Goal: Task Accomplishment & Management: Use online tool/utility

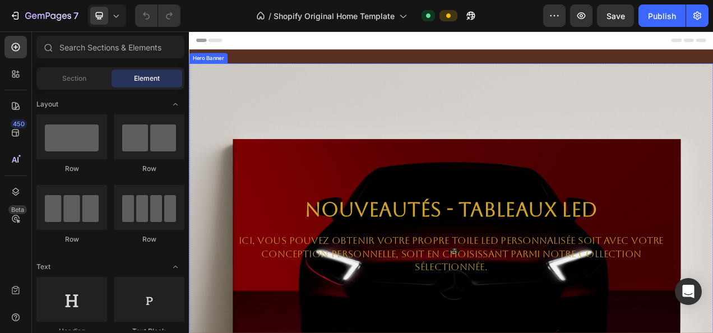
scroll to position [64, 0]
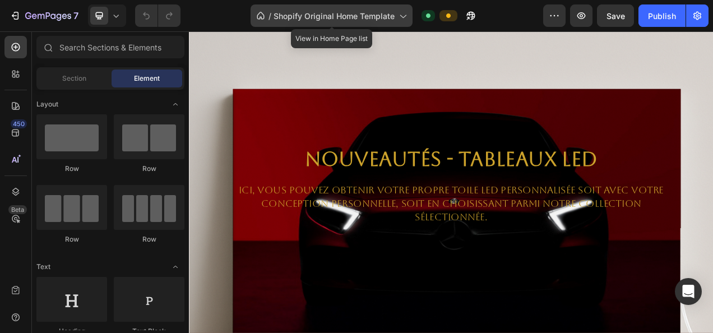
click at [371, 11] on span "Shopify Original Home Template" at bounding box center [334, 16] width 121 height 12
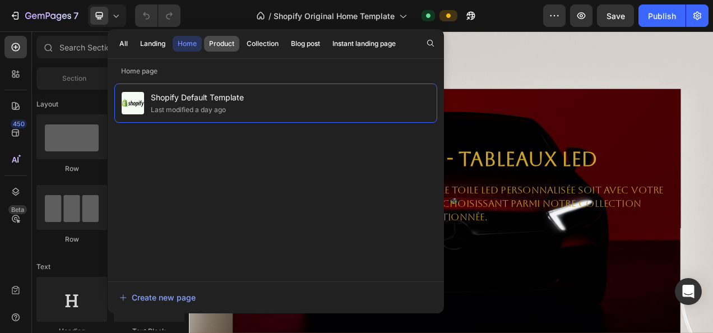
click at [226, 39] on div "Product" at bounding box center [221, 44] width 25 height 10
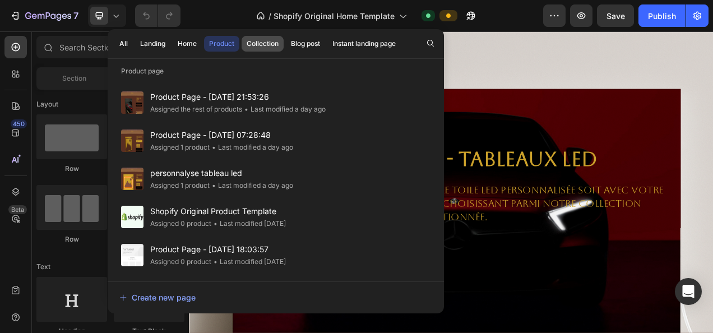
click at [275, 45] on div "Collection" at bounding box center [263, 44] width 32 height 10
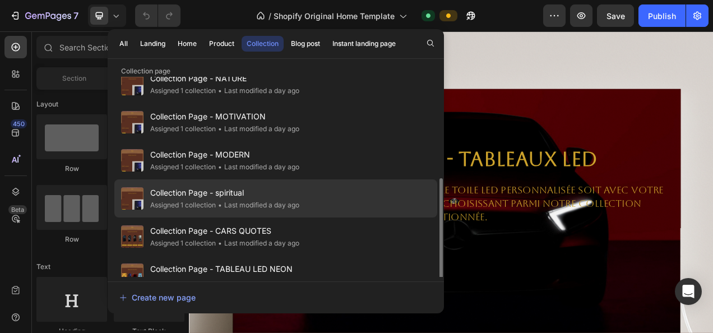
scroll to position [108, 0]
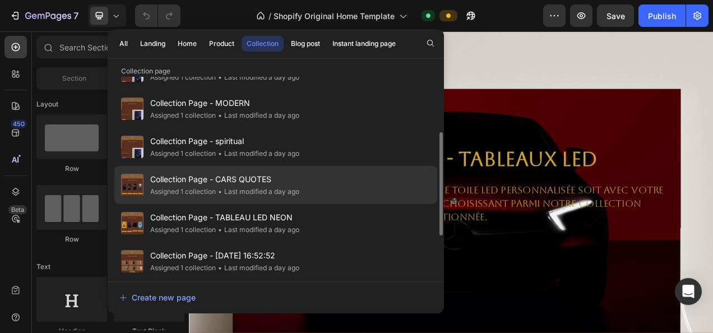
click at [271, 187] on div "• Last modified a day ago" at bounding box center [258, 191] width 84 height 11
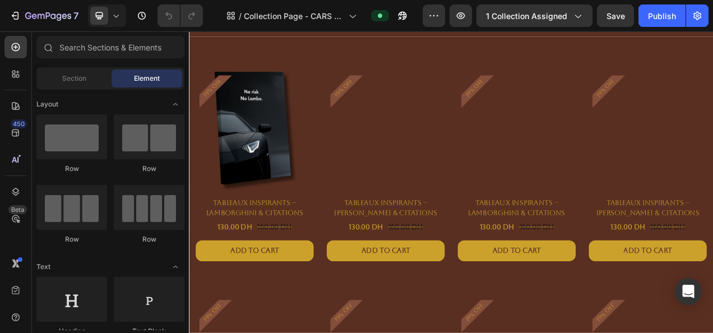
scroll to position [102, 0]
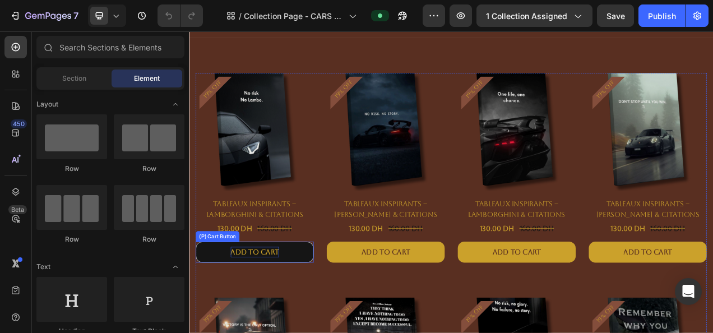
click at [274, 308] on div "Add to cart" at bounding box center [273, 314] width 62 height 13
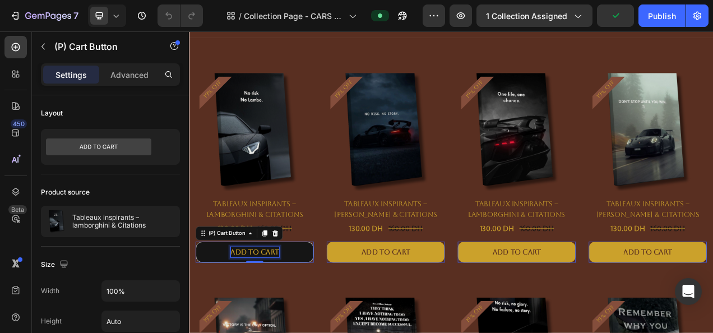
click at [257, 310] on div "Add to cart" at bounding box center [273, 314] width 62 height 13
click at [257, 310] on p "Add to cart" at bounding box center [273, 314] width 62 height 13
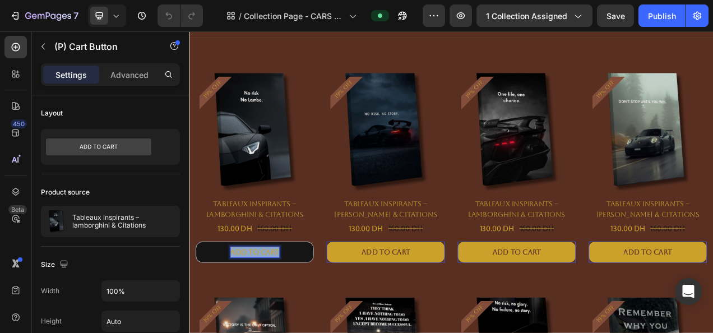
copy p "Add to cart"
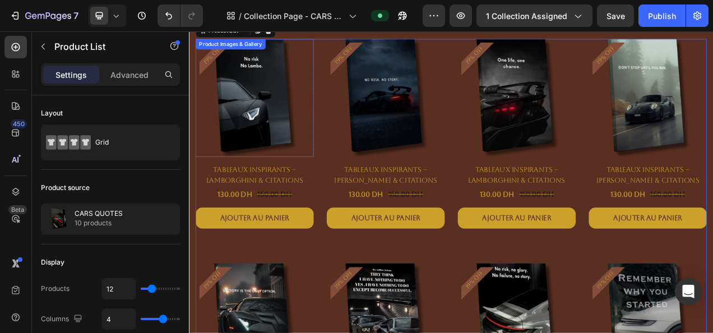
scroll to position [142, 0]
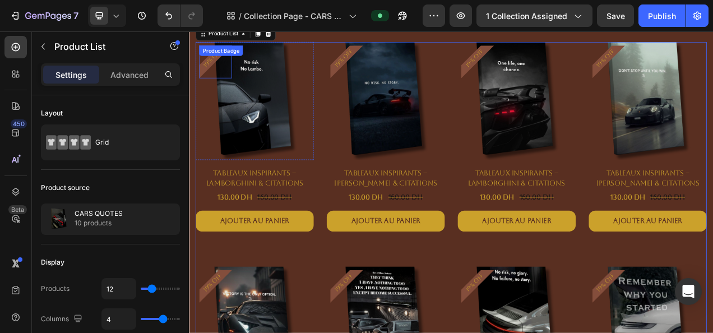
click at [227, 62] on div "Product Badge" at bounding box center [230, 55] width 56 height 13
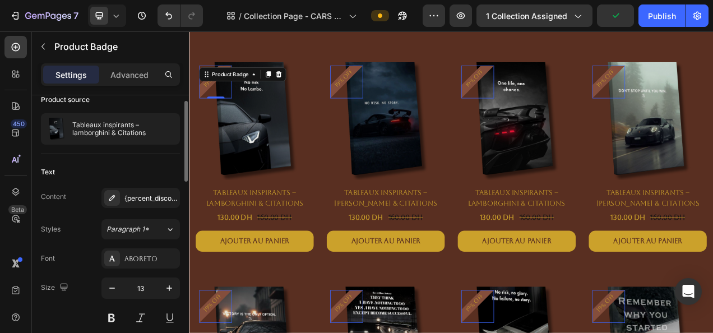
scroll to position [73, 0]
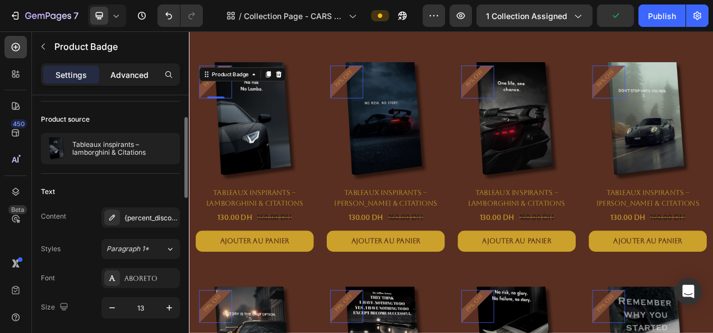
click at [138, 77] on p "Advanced" at bounding box center [129, 75] width 38 height 12
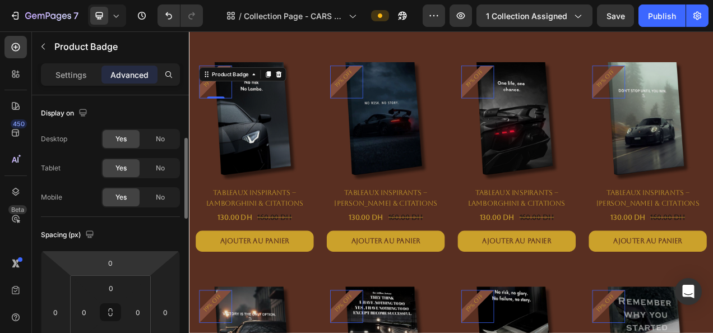
scroll to position [127, 0]
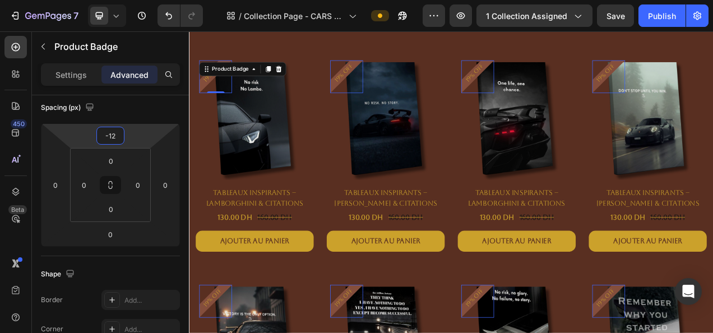
type input "-14"
click at [140, 0] on html "7 Version history / Collection Page - CARS QUOTES Preview 1 collection assigned…" at bounding box center [356, 0] width 713 height 0
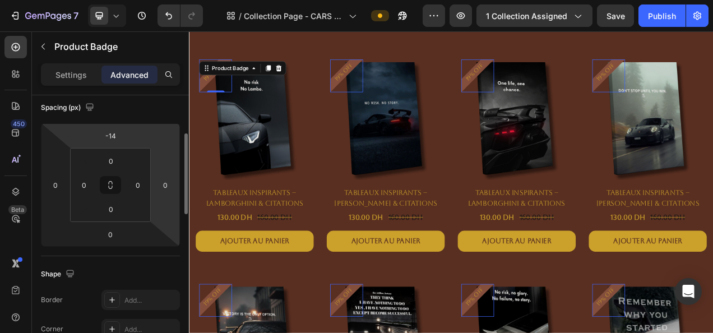
drag, startPoint x: 155, startPoint y: 187, endPoint x: 155, endPoint y: 172, distance: 15.7
click at [155, 172] on div "-14 0 0 0" at bounding box center [110, 184] width 139 height 123
drag, startPoint x: 155, startPoint y: 172, endPoint x: 156, endPoint y: 164, distance: 7.9
click at [156, 0] on html "7 Version history / Collection Page - CARS QUOTES Preview 1 collection assigned…" at bounding box center [356, 0] width 713 height 0
type input "2"
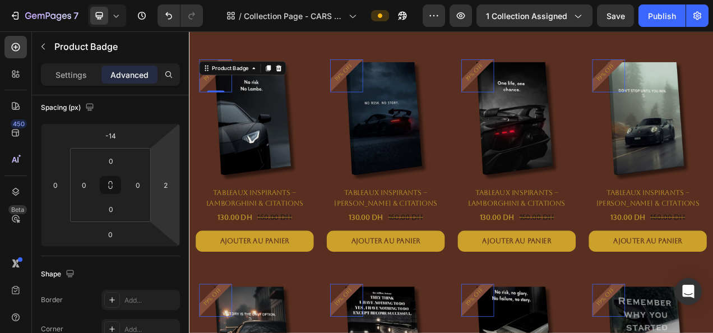
drag, startPoint x: 156, startPoint y: 164, endPoint x: 156, endPoint y: 172, distance: 7.9
click at [156, 0] on html "7 Version history / Collection Page - CARS QUOTES Preview 1 collection assigned…" at bounding box center [356, 0] width 713 height 0
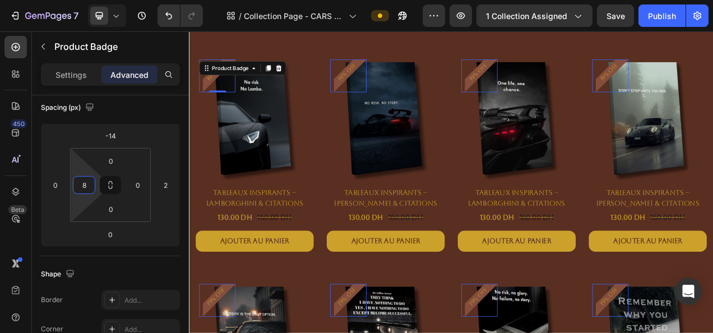
click at [91, 0] on html "7 Version history / Collection Page - CARS QUOTES Preview 1 collection assigned…" at bounding box center [356, 0] width 713 height 0
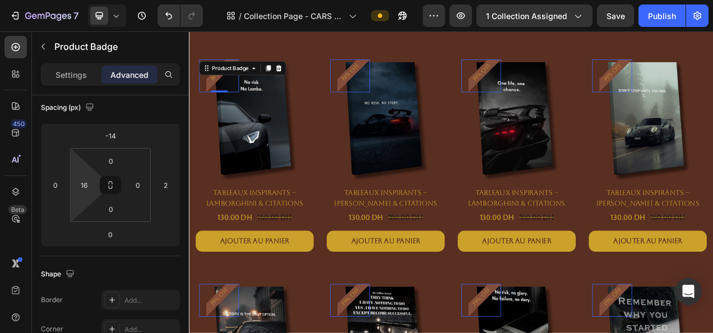
type input "14"
click at [90, 0] on html "7 Version history / Collection Page - CARS QUOTES Preview 1 collection assigned…" at bounding box center [356, 0] width 713 height 0
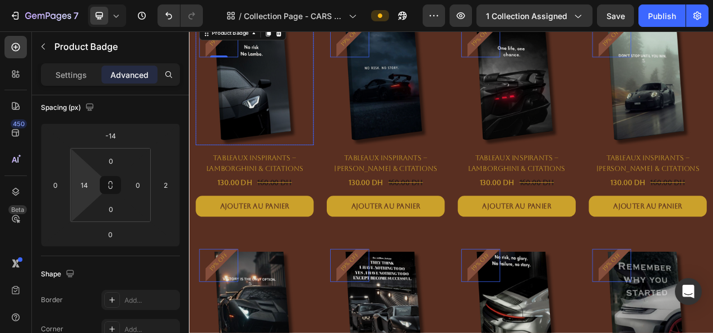
scroll to position [252, 0]
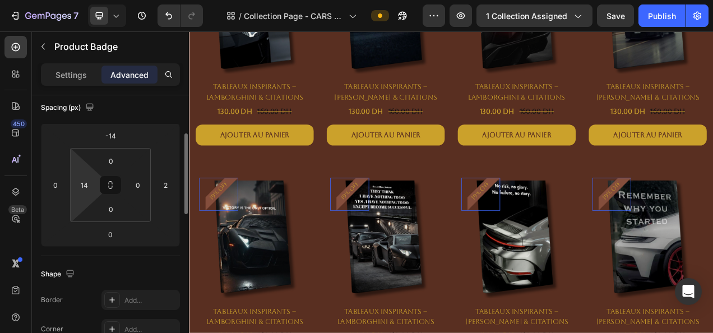
click at [0, 0] on div "Spacing (px) -14 0 0 2 0 14 0 0" at bounding box center [0, 0] width 0 height 0
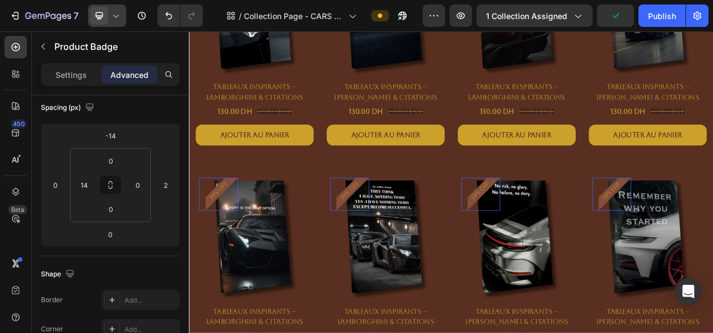
click at [117, 19] on icon at bounding box center [115, 15] width 11 height 11
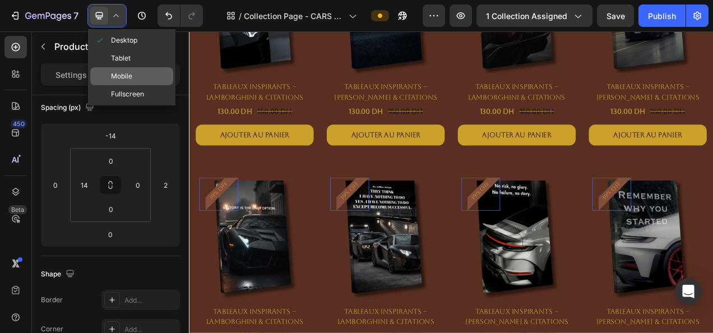
click at [125, 80] on span "Mobile" at bounding box center [121, 76] width 21 height 11
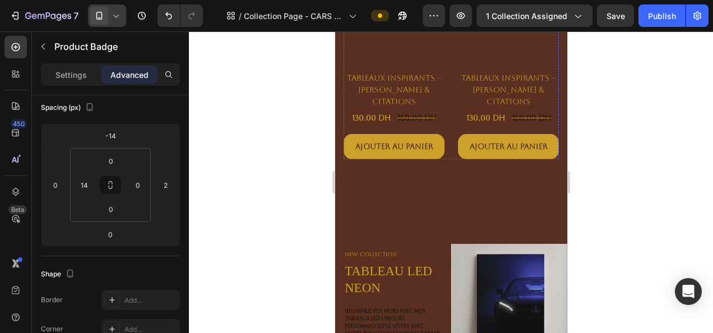
scroll to position [1179, 0]
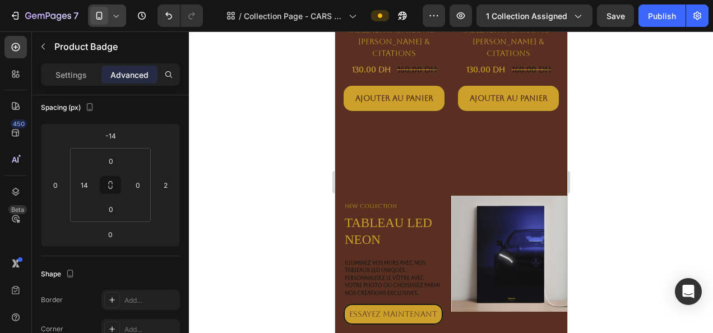
click at [292, 133] on div at bounding box center [451, 182] width 524 height 302
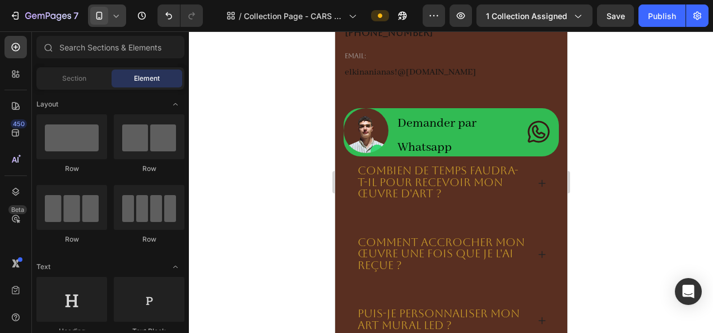
scroll to position [1699, 0]
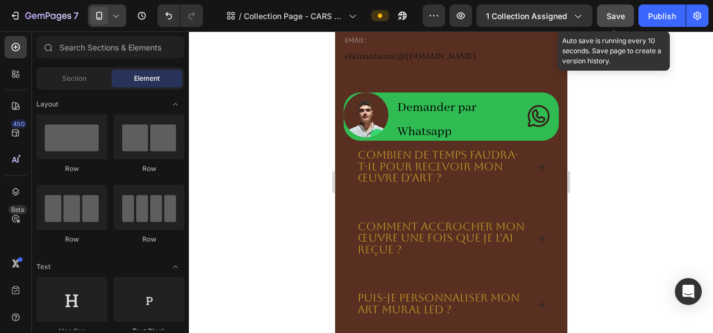
click at [623, 19] on span "Save" at bounding box center [616, 16] width 19 height 10
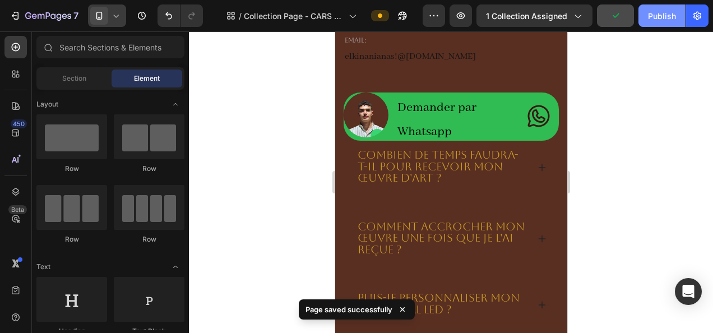
click at [668, 22] on button "Publish" at bounding box center [662, 15] width 47 height 22
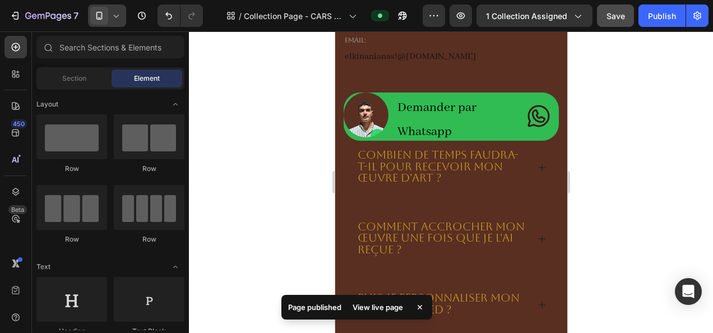
click at [121, 10] on icon at bounding box center [115, 15] width 11 height 11
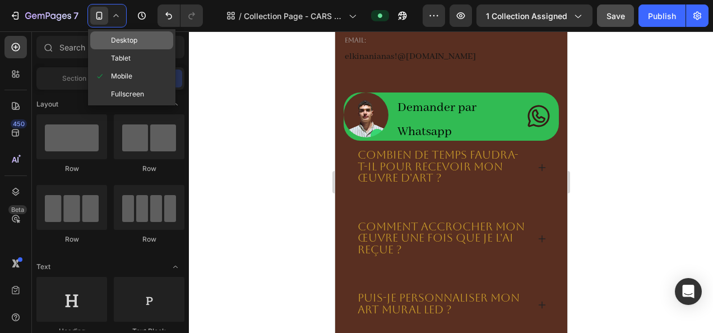
click at [128, 49] on div "Desktop" at bounding box center [131, 58] width 83 height 18
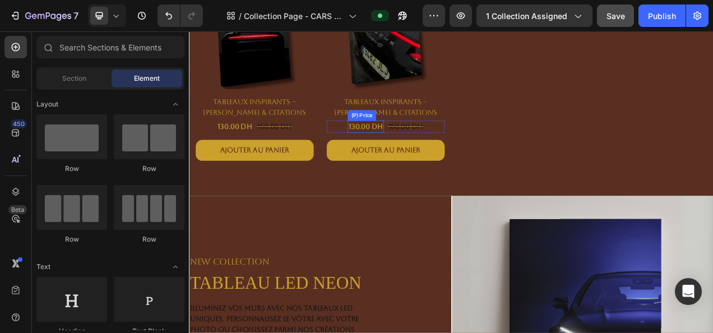
scroll to position [811, 0]
